Goal: Check status: Check status

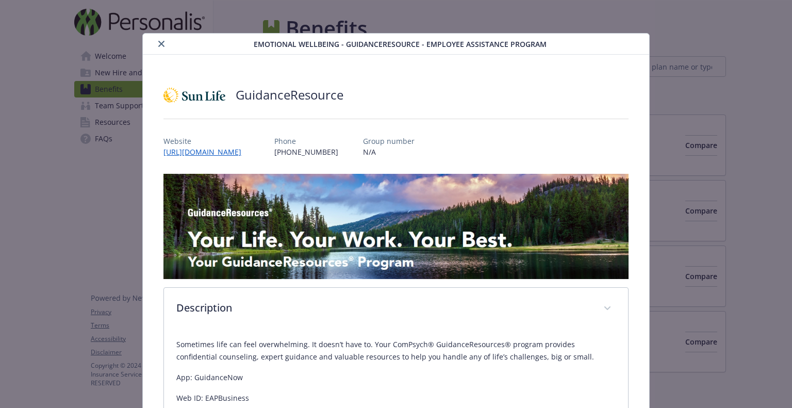
scroll to position [1619, 0]
